Goal: Task Accomplishment & Management: Complete application form

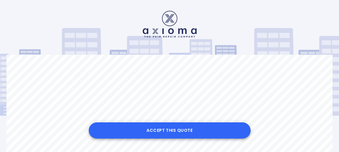
click at [176, 134] on button "Accept this Quote" at bounding box center [170, 130] width 162 height 16
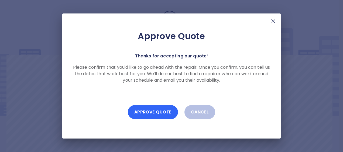
click at [152, 110] on button "Approve Quote" at bounding box center [153, 112] width 50 height 14
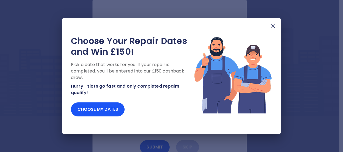
click at [274, 27] on img at bounding box center [273, 26] width 6 height 6
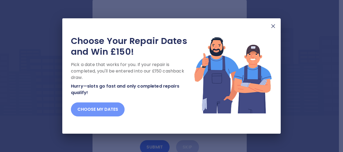
click at [109, 109] on button "Choose my dates" at bounding box center [98, 109] width 54 height 14
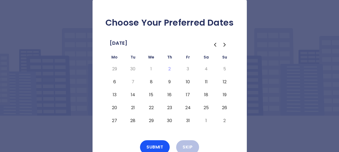
click at [114, 81] on button "6" at bounding box center [115, 82] width 10 height 9
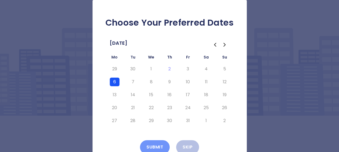
click at [153, 143] on button "Submit" at bounding box center [155, 147] width 30 height 14
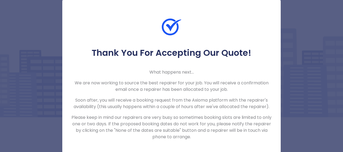
scroll to position [5, 0]
